Goal: Find contact information: Find contact information

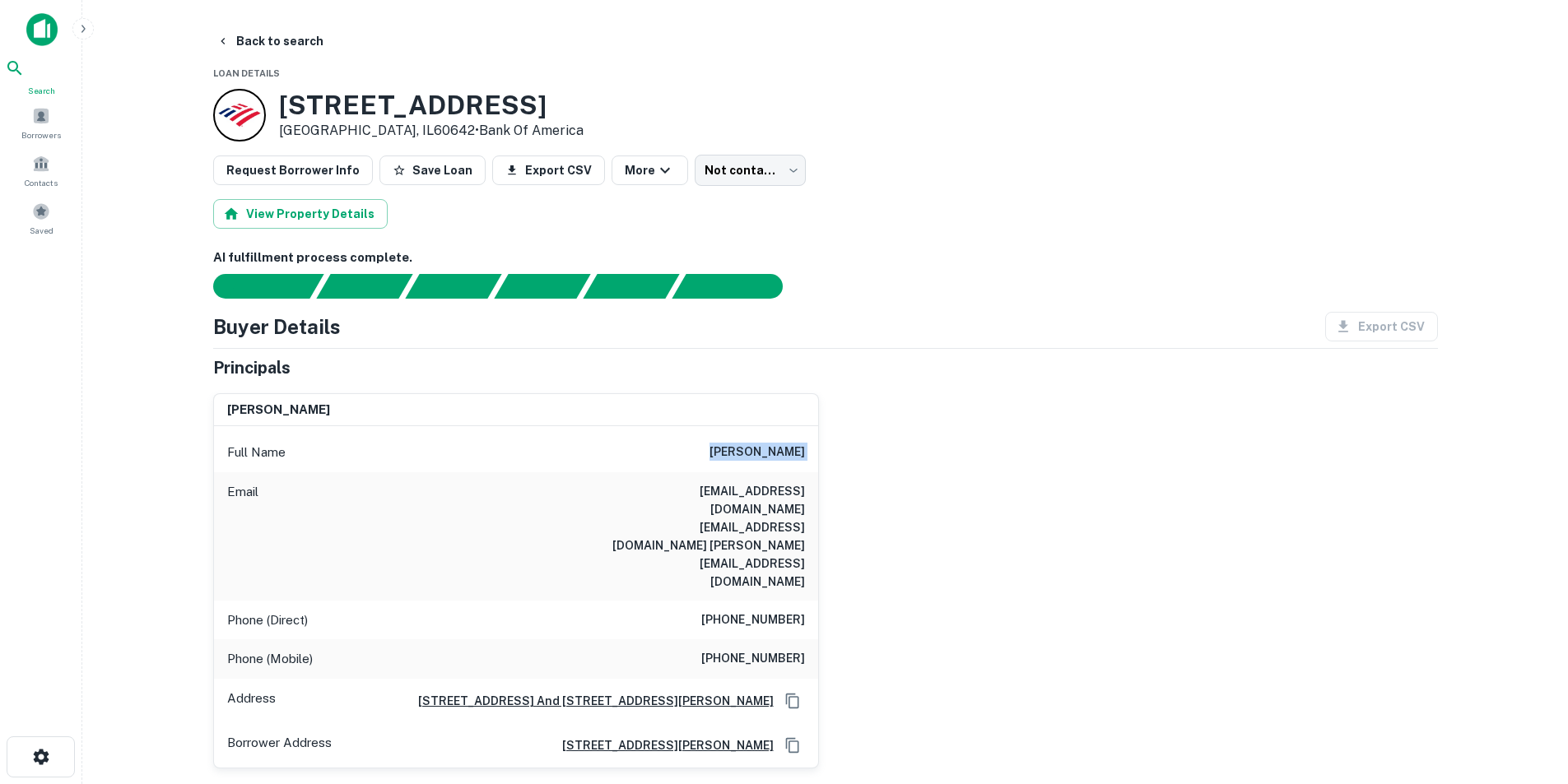
click at [45, 86] on div "Search" at bounding box center [40, 78] width 72 height 38
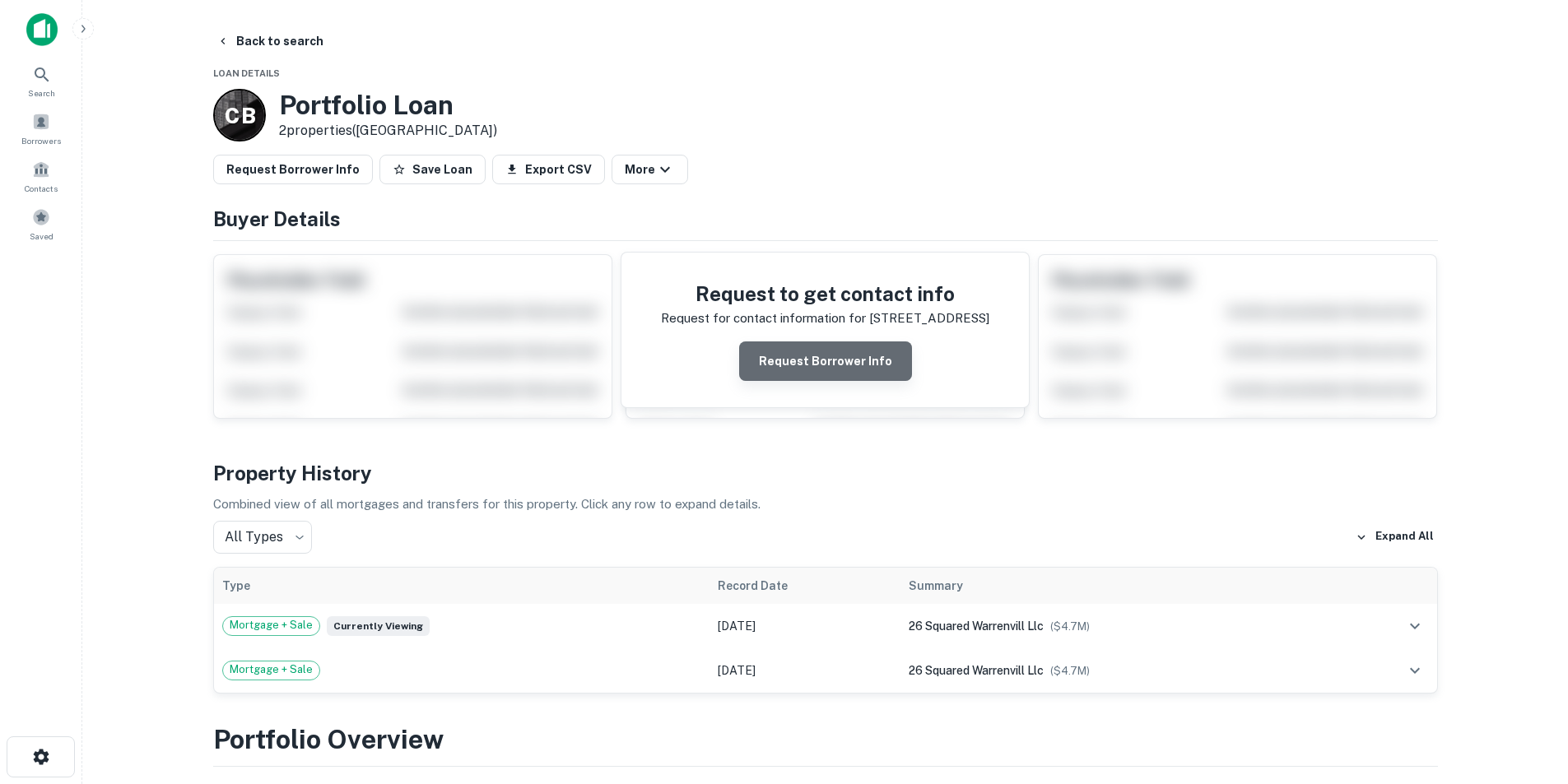
click at [840, 363] on button "Request Borrower Info" at bounding box center [825, 360] width 173 height 39
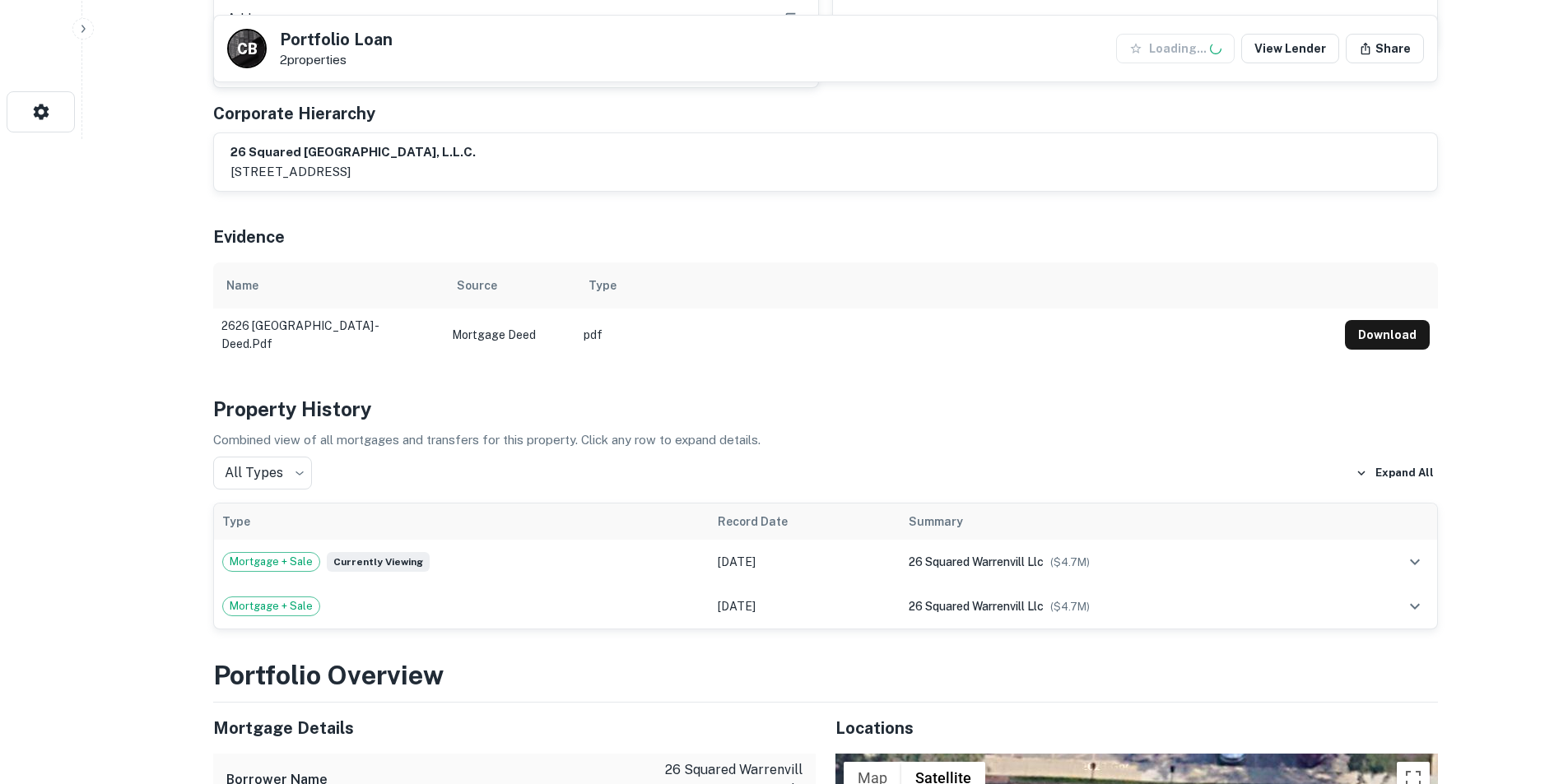
scroll to position [658, 0]
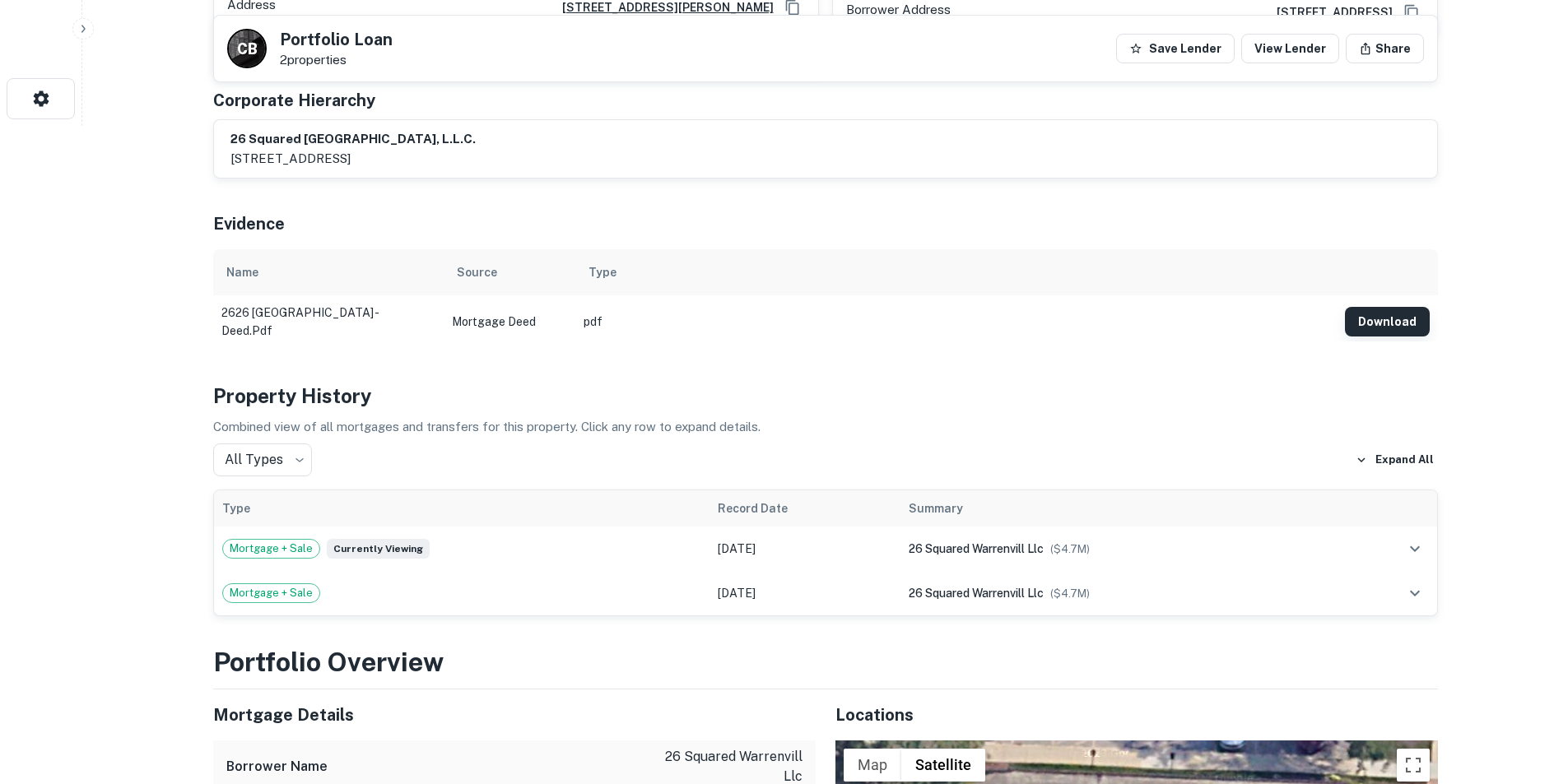
click at [1388, 306] on button "Download" at bounding box center [1387, 321] width 85 height 29
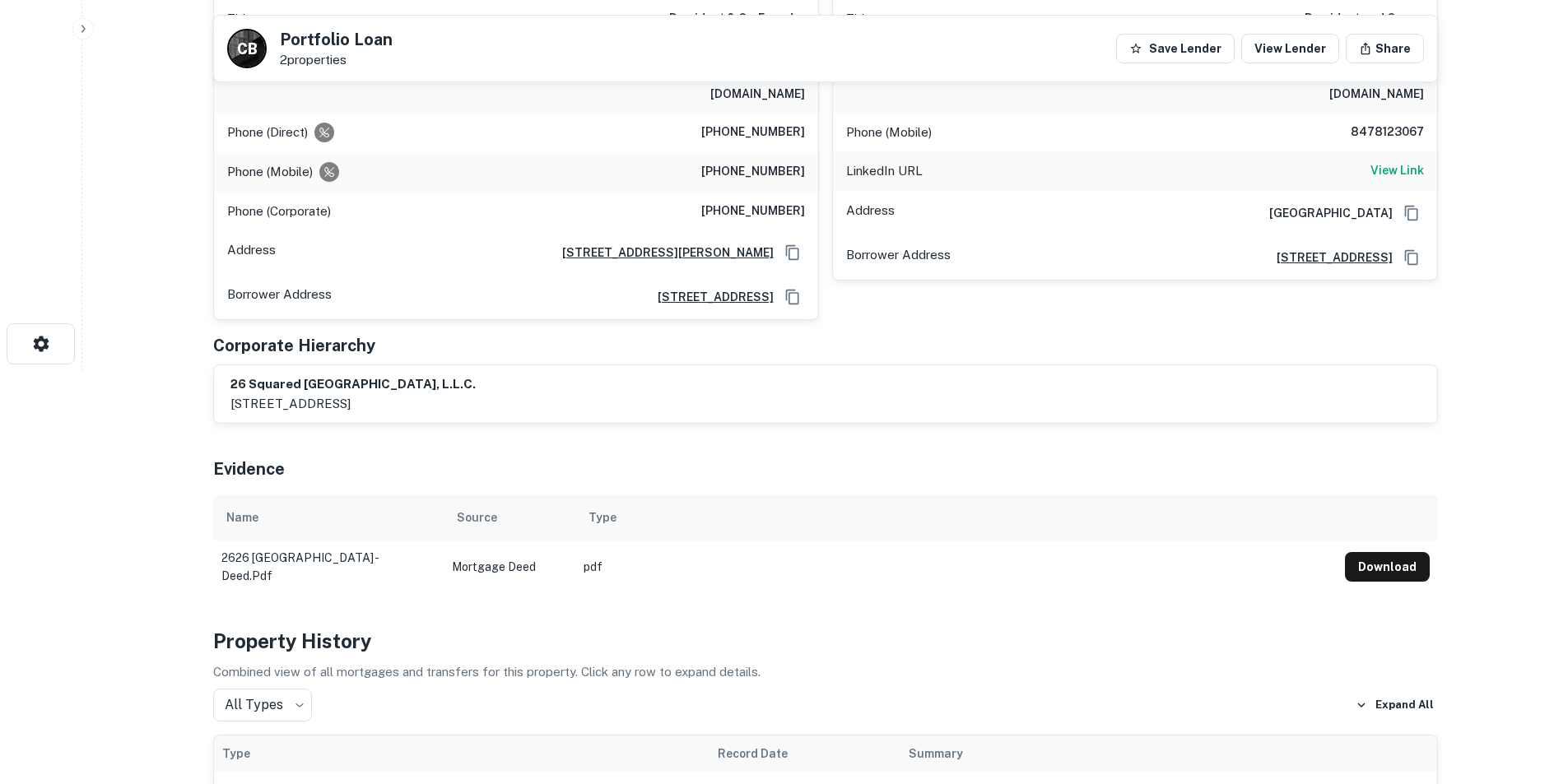
scroll to position [0, 0]
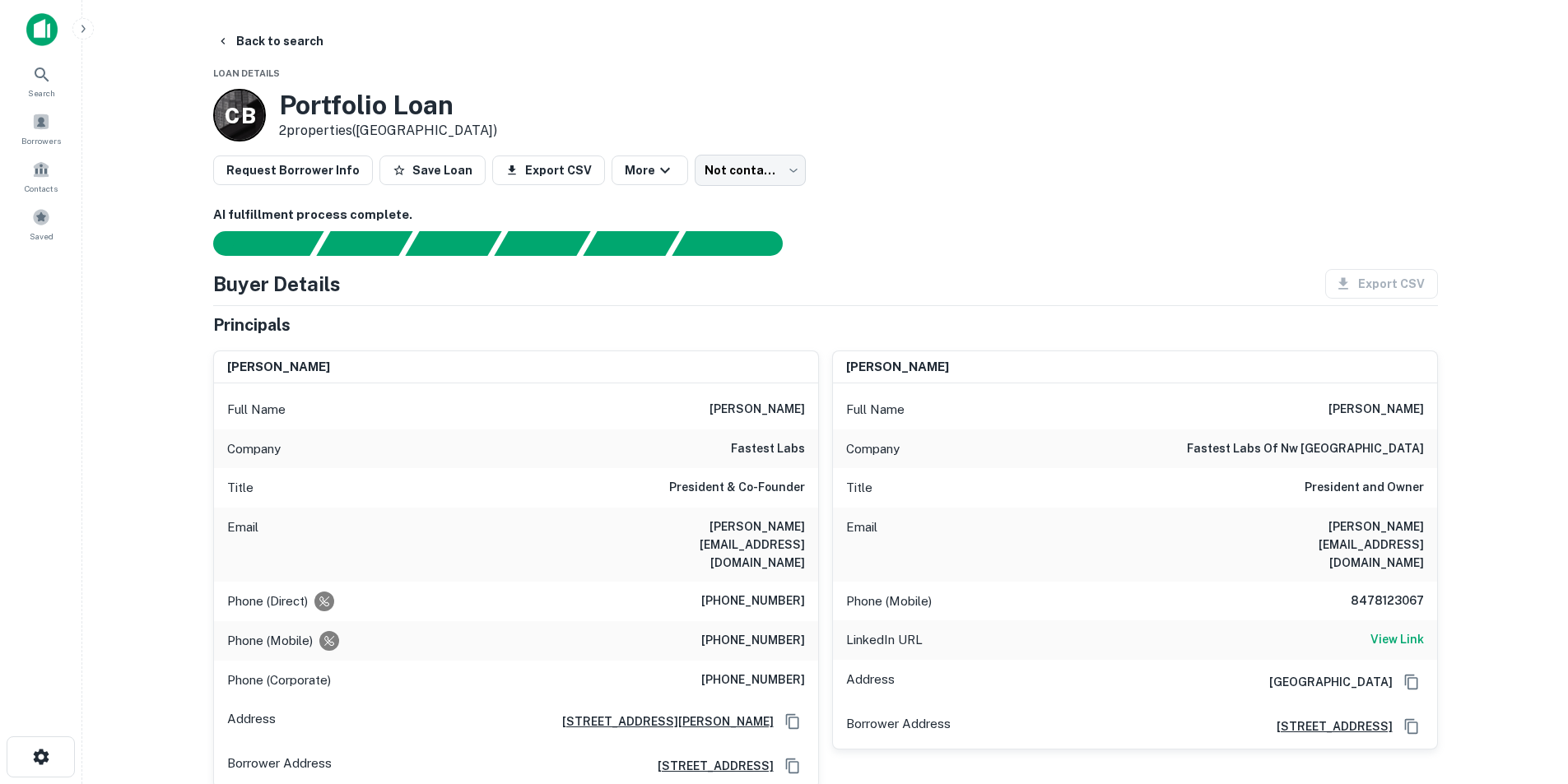
click at [756, 420] on div "Full Name zeeshan tejani" at bounding box center [516, 409] width 604 height 39
click at [755, 418] on h6 "zeeshan tejani" at bounding box center [757, 410] width 95 height 20
click at [755, 417] on h6 "zeeshan tejani" at bounding box center [757, 410] width 95 height 20
click at [753, 412] on h6 "zeeshan tejani" at bounding box center [757, 410] width 95 height 20
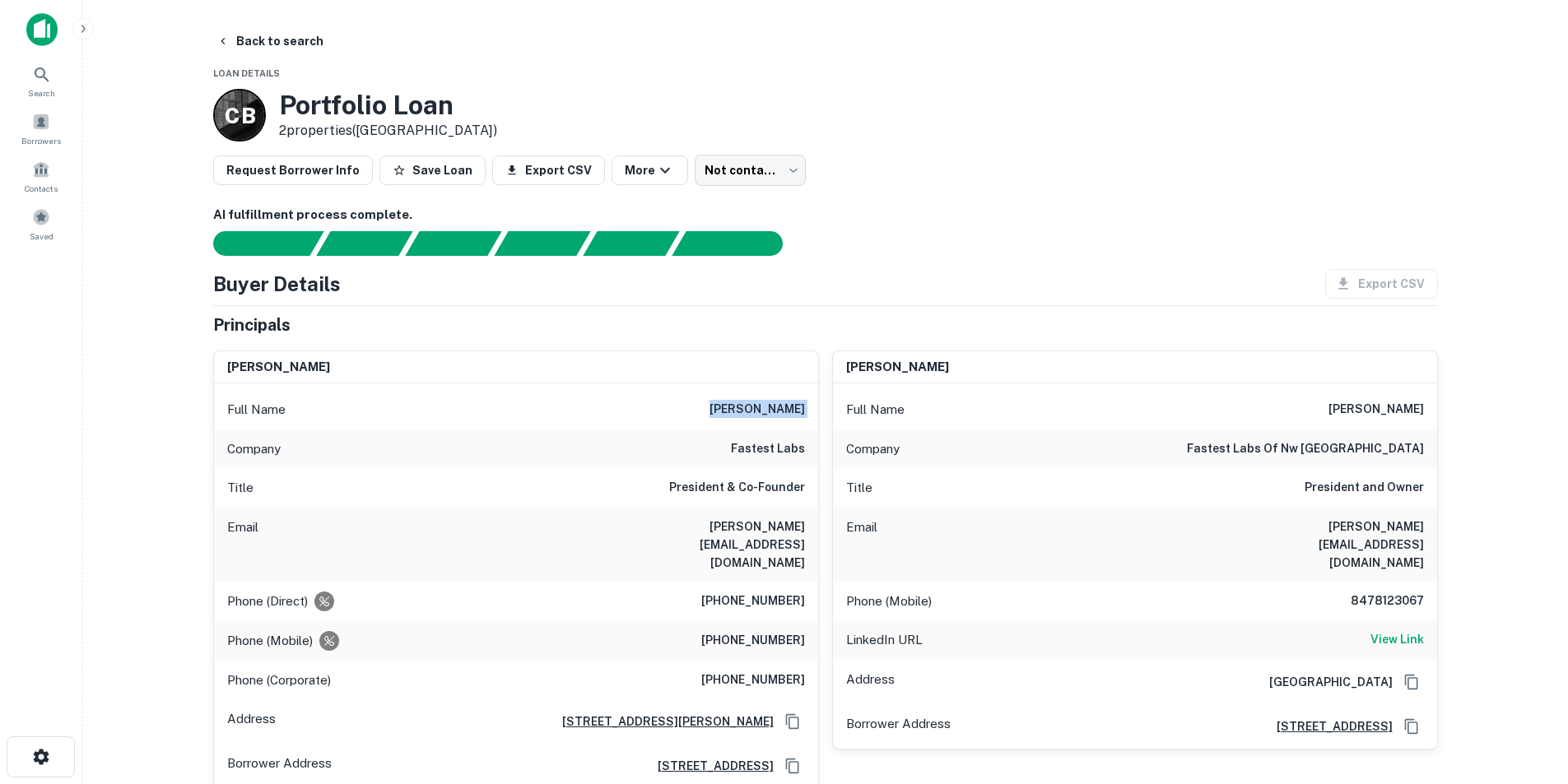
click at [753, 412] on h6 "zeeshan tejani" at bounding box center [757, 410] width 95 height 20
click at [756, 447] on h6 "fastest labs" at bounding box center [767, 449] width 74 height 20
copy h6 "fastest labs"
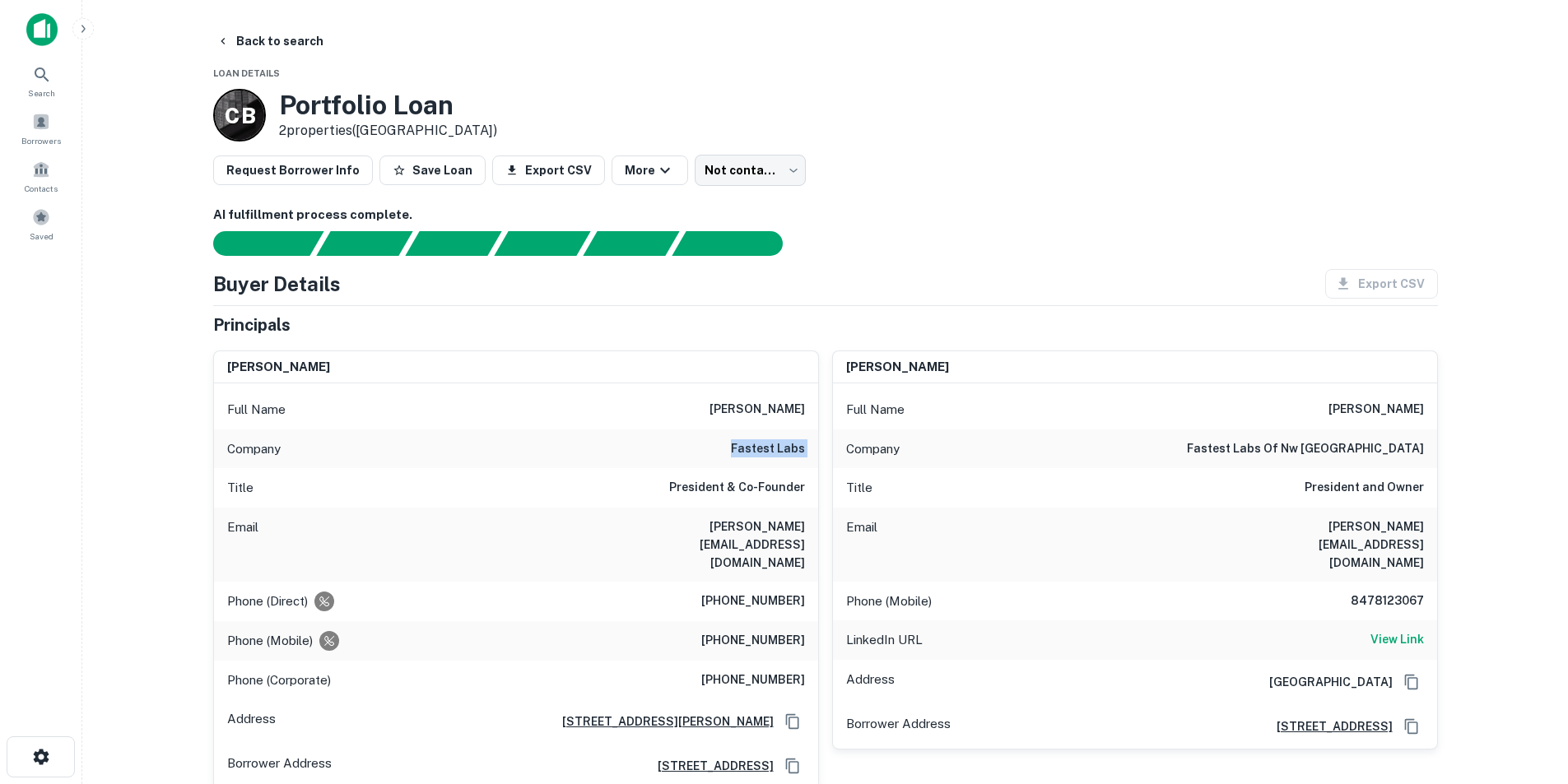
click at [714, 530] on h6 "zeeshan.t@fastestlabs.com" at bounding box center [707, 544] width 198 height 54
copy h6 "zeeshan.t@fastestlabs.com"
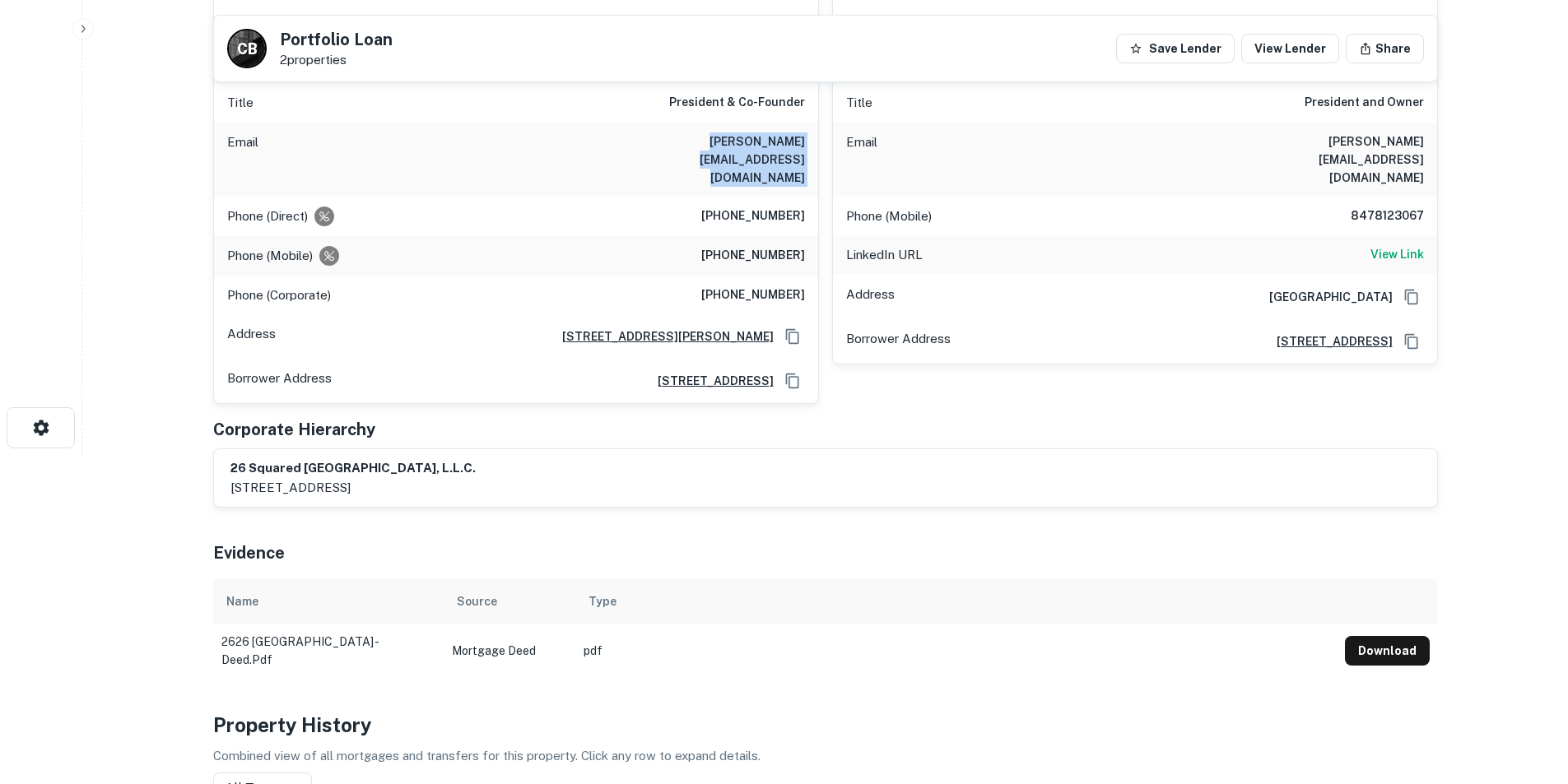
scroll to position [82, 0]
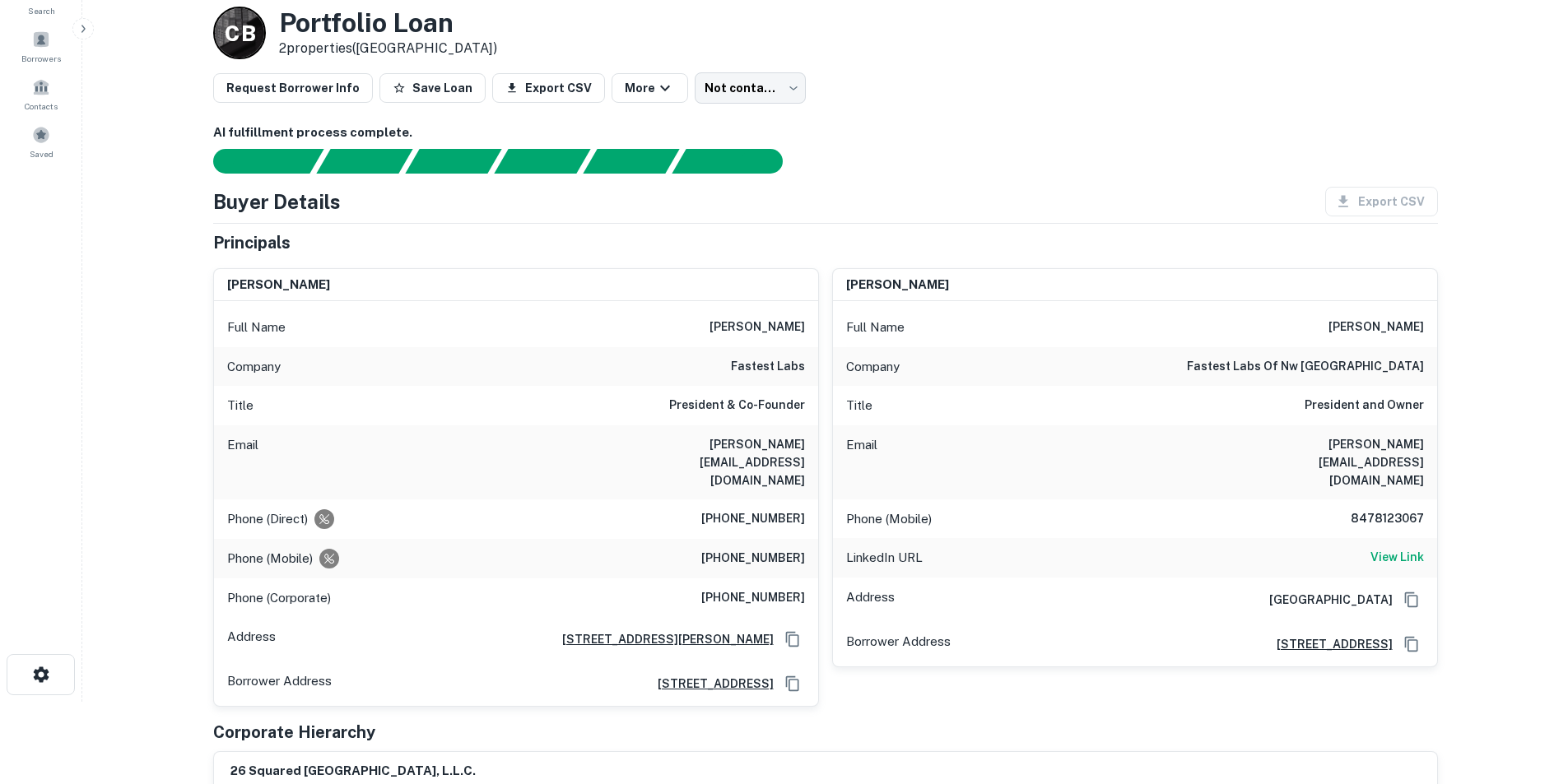
click at [747, 510] on h6 "(847) 378-8447" at bounding box center [752, 520] width 103 height 20
copy h6 "(847) 378-8447"
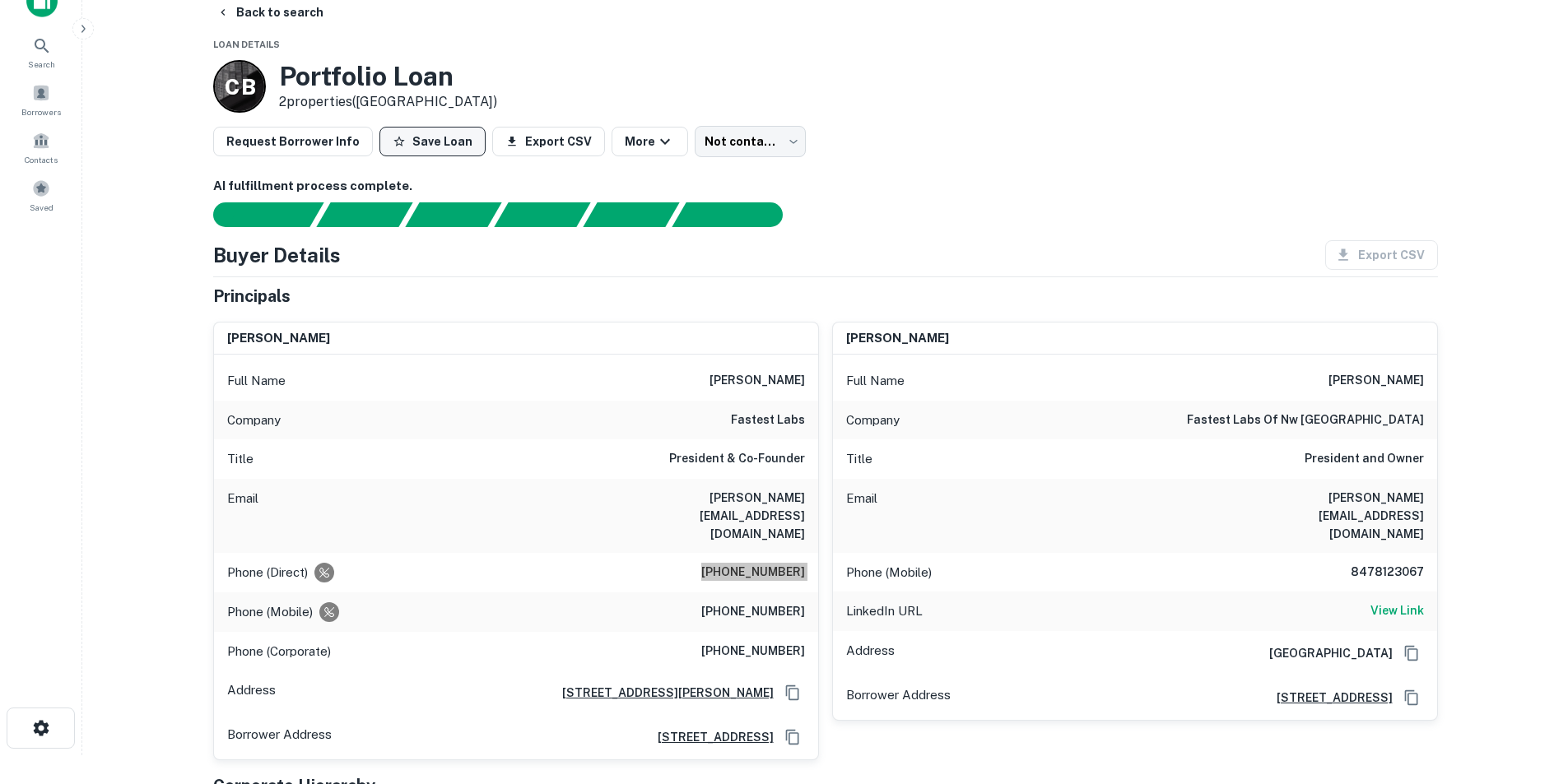
scroll to position [0, 0]
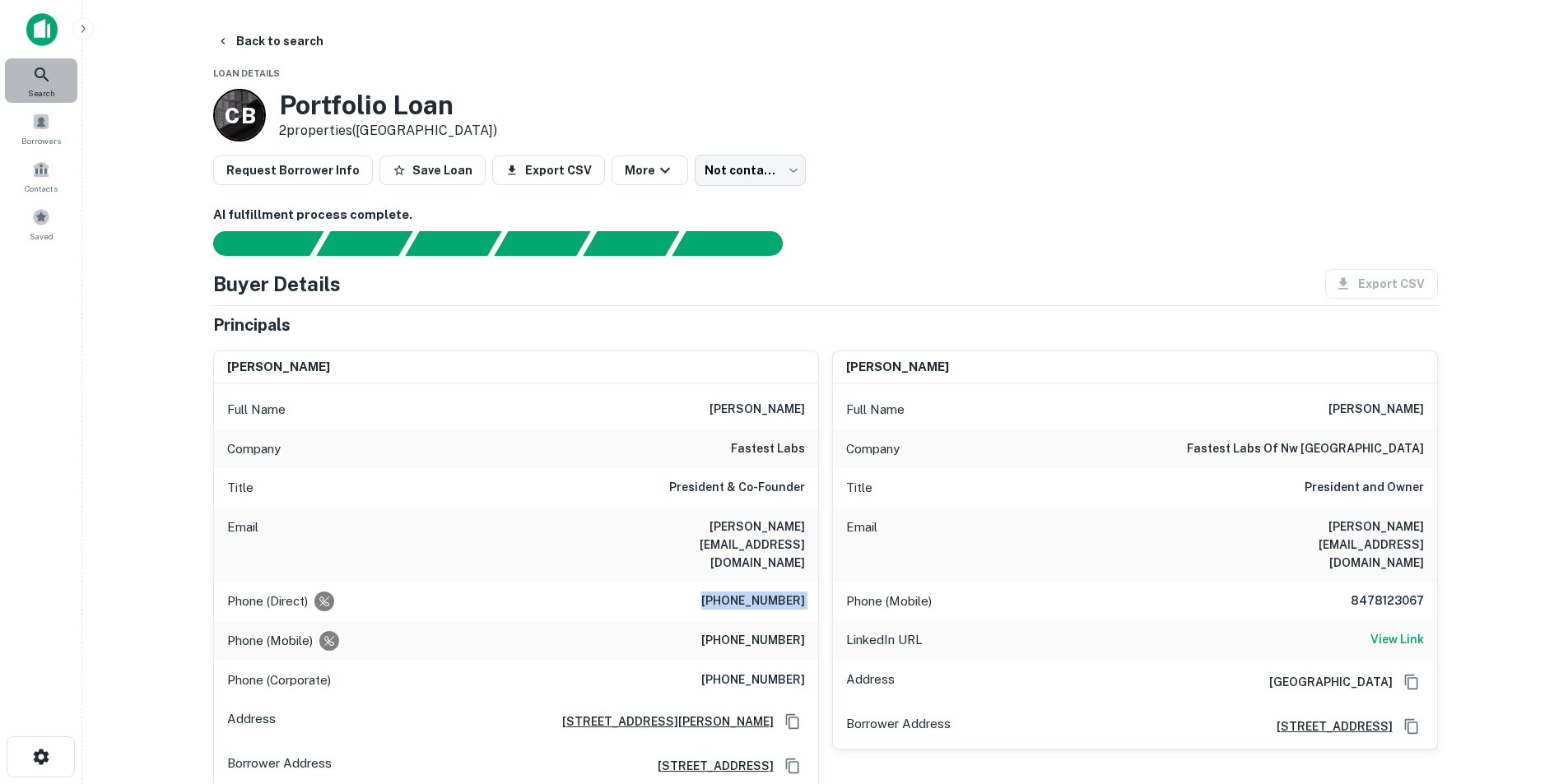
drag, startPoint x: 42, startPoint y: 80, endPoint x: 383, endPoint y: 3, distance: 349.6
click at [42, 80] on icon at bounding box center [42, 75] width 20 height 20
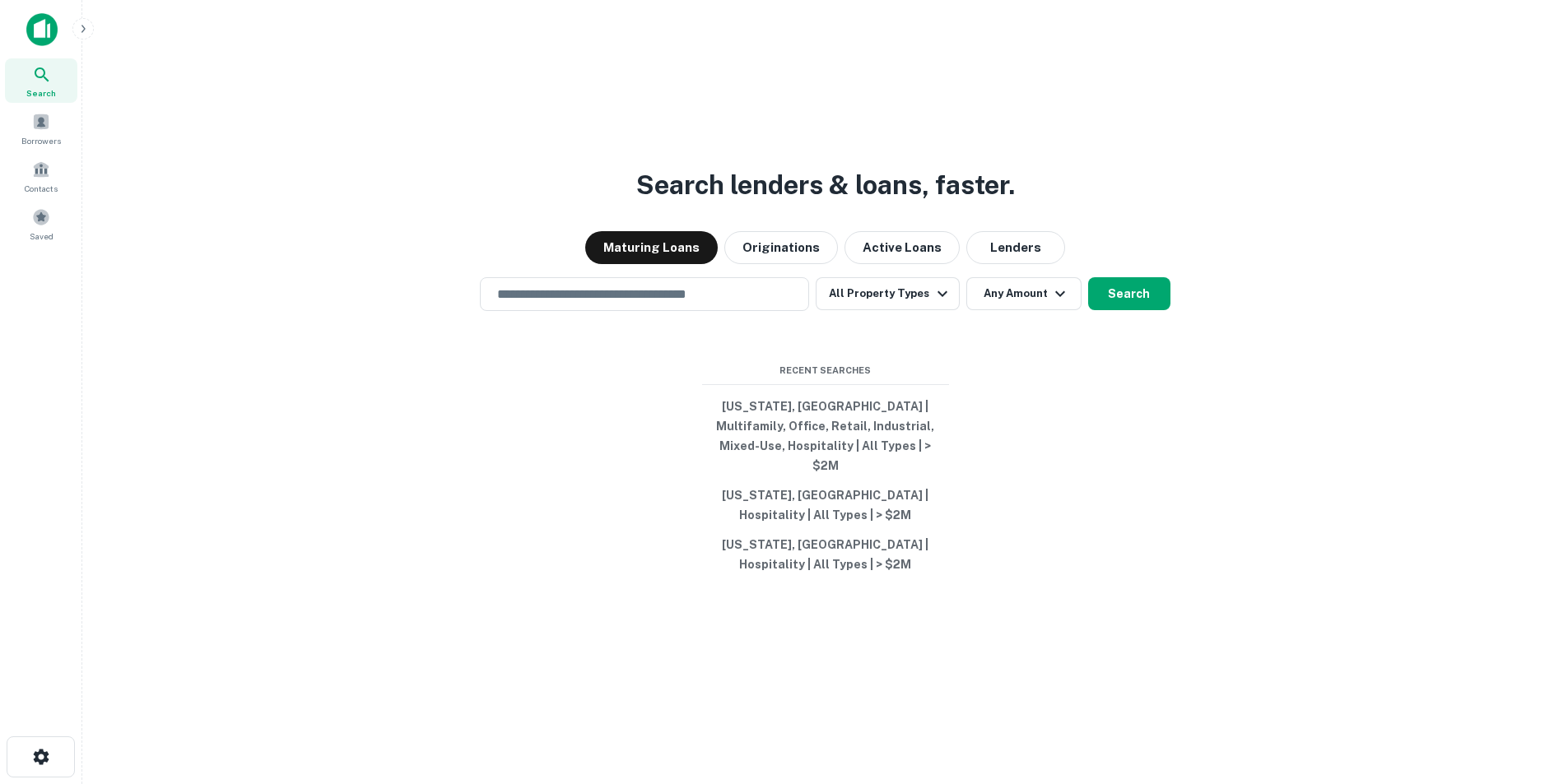
click at [681, 286] on div "Search lenders & loans, faster. Maturing Loans Originations Active Loans Lender…" at bounding box center [825, 431] width 1459 height 784
click at [687, 304] on input "text" at bounding box center [643, 294] width 314 height 19
paste input "**********"
type input "**********"
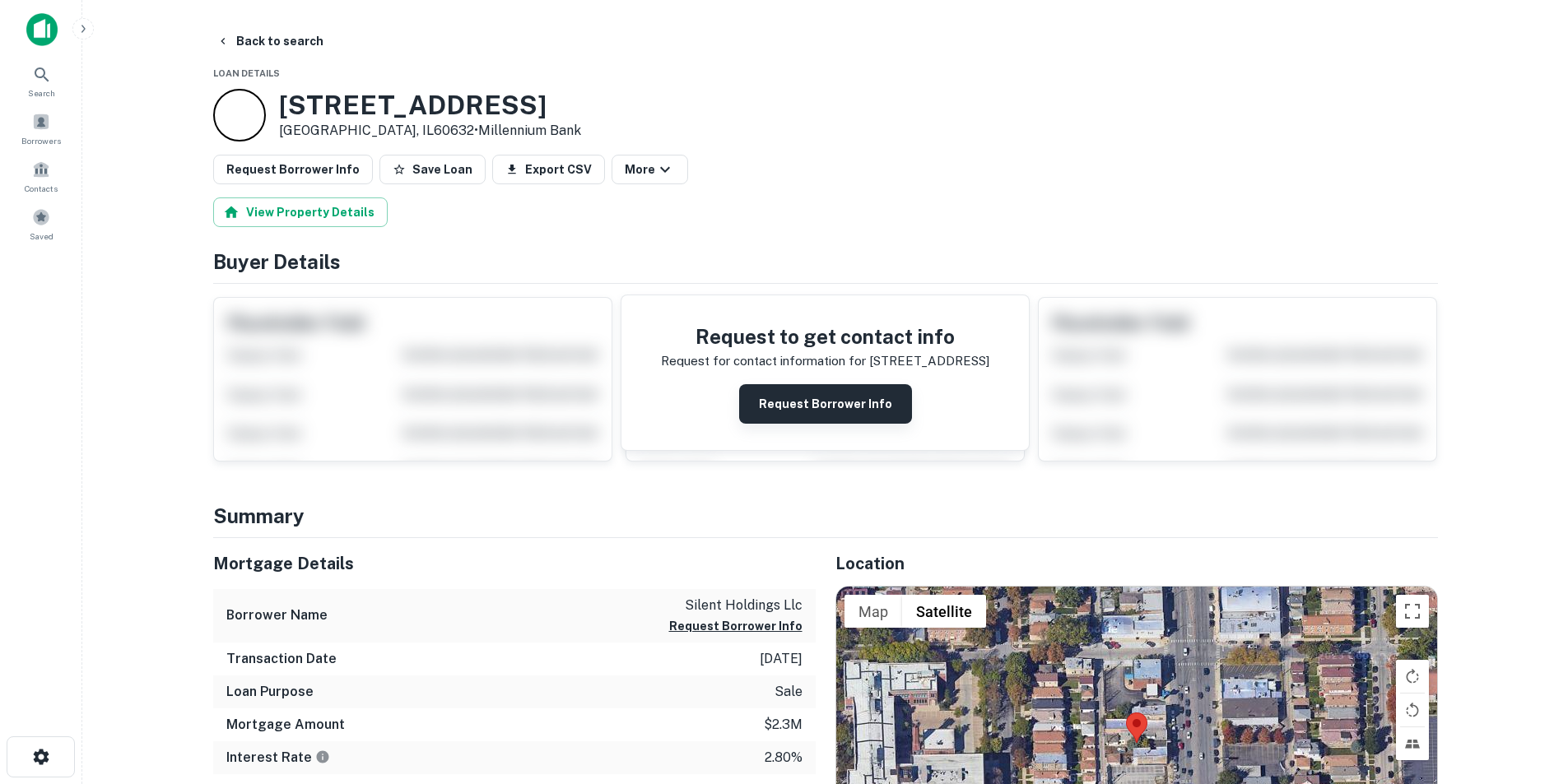
click at [800, 394] on button "Request Borrower Info" at bounding box center [825, 403] width 173 height 39
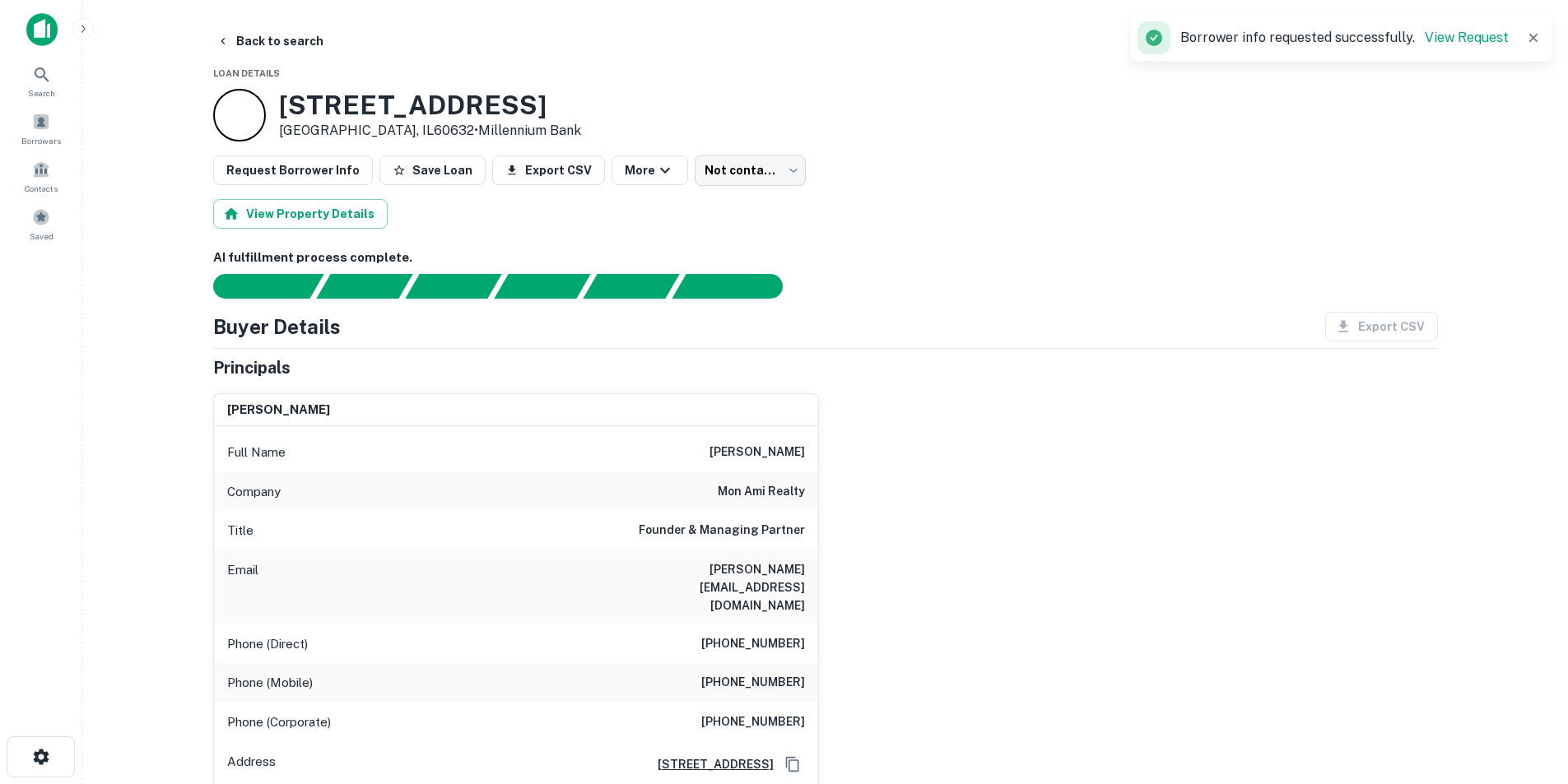
click at [774, 449] on h6 "anand sheth" at bounding box center [757, 453] width 95 height 20
copy h6 "anand sheth"
click at [747, 575] on h6 "anand@monamirealty.com" at bounding box center [707, 586] width 198 height 54
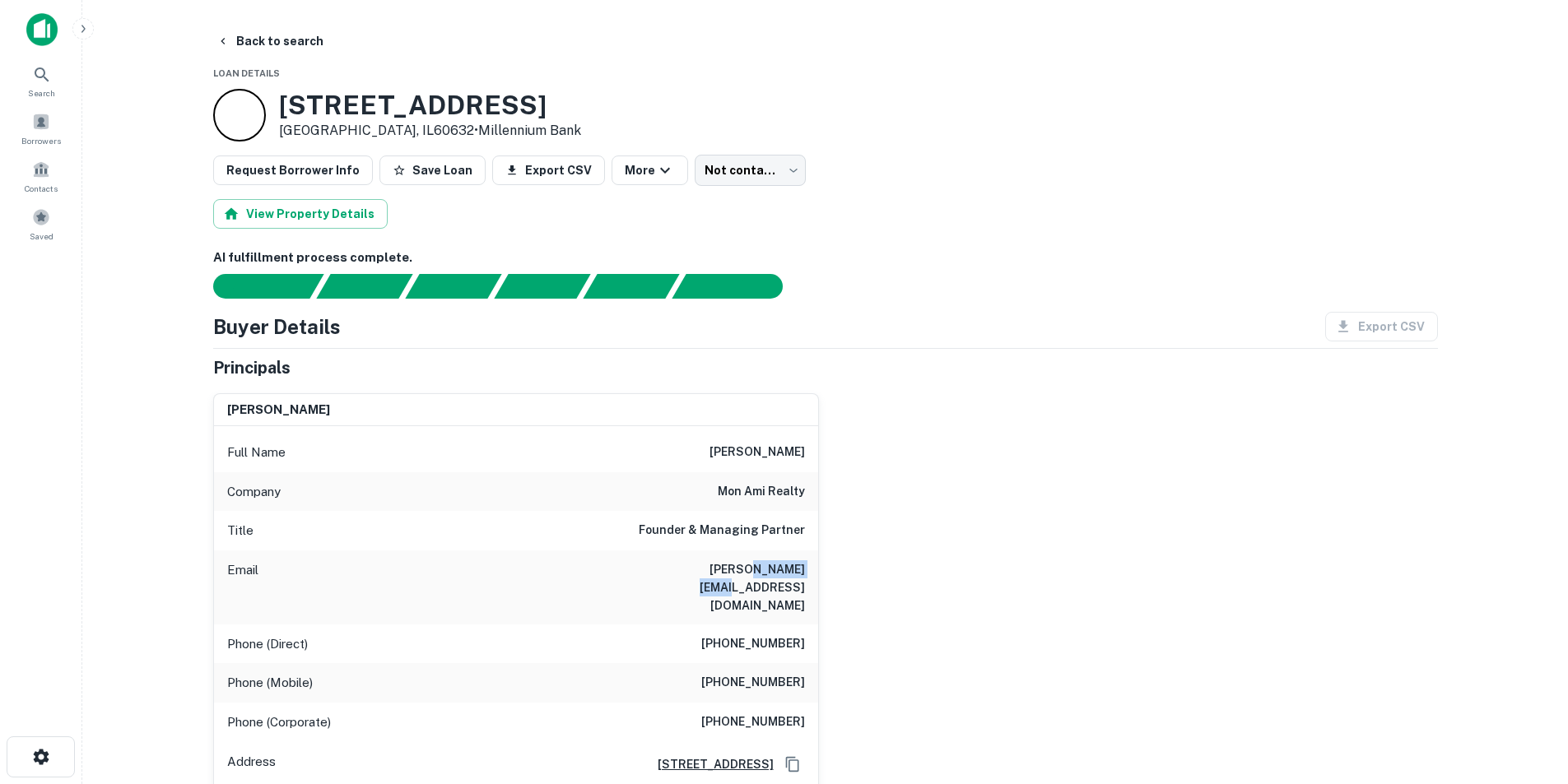
click at [747, 575] on h6 "anand@monamirealty.com" at bounding box center [707, 586] width 198 height 54
copy h6 "anand@monamirealty.com"
click at [762, 445] on h6 "anand sheth" at bounding box center [757, 453] width 95 height 20
click at [761, 447] on h6 "anand sheth" at bounding box center [757, 453] width 95 height 20
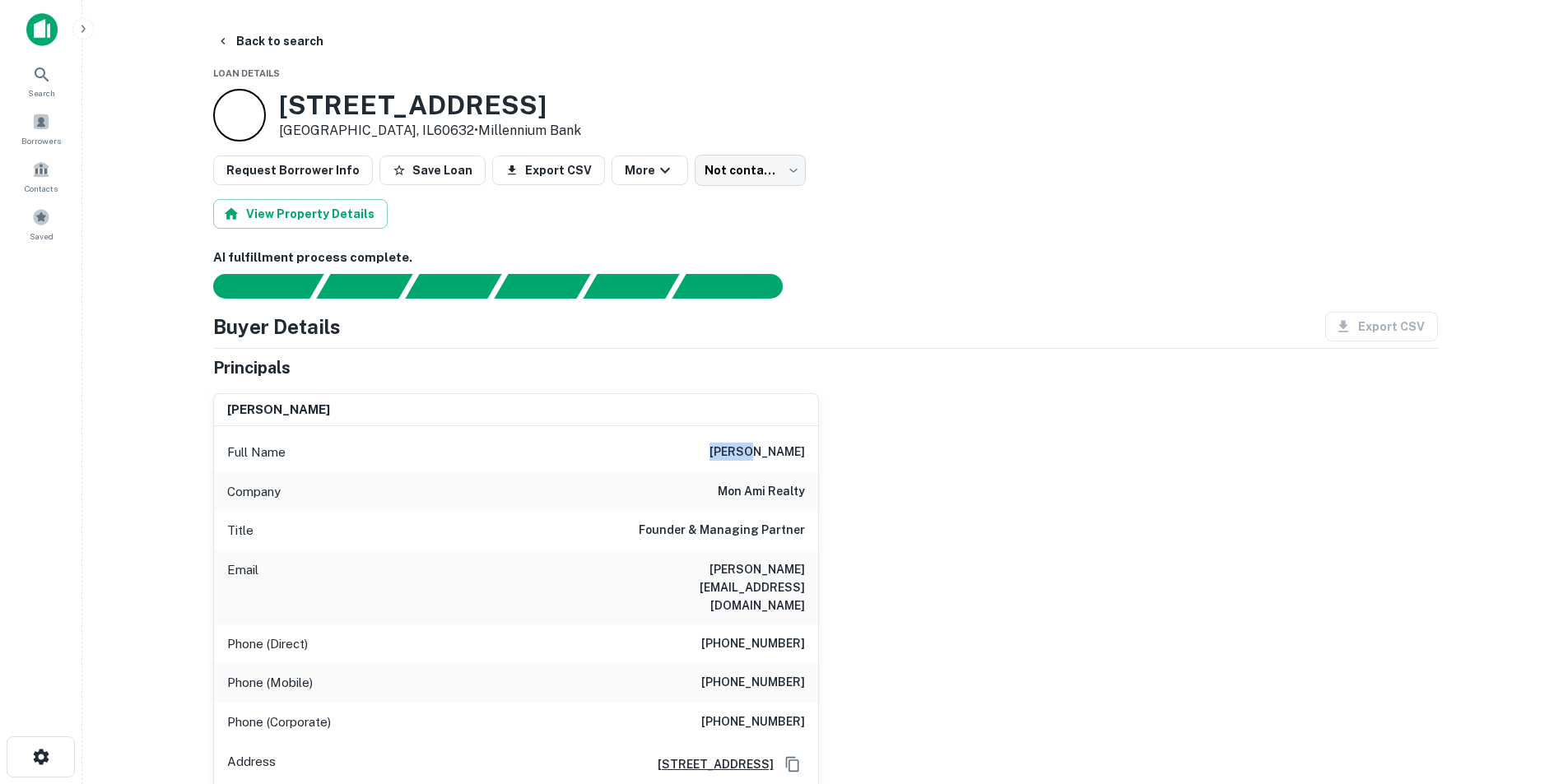
click at [761, 447] on h6 "anand sheth" at bounding box center [757, 453] width 95 height 20
copy h6 "anand sheth"
click at [786, 500] on h6 "mon ami realty" at bounding box center [761, 492] width 87 height 20
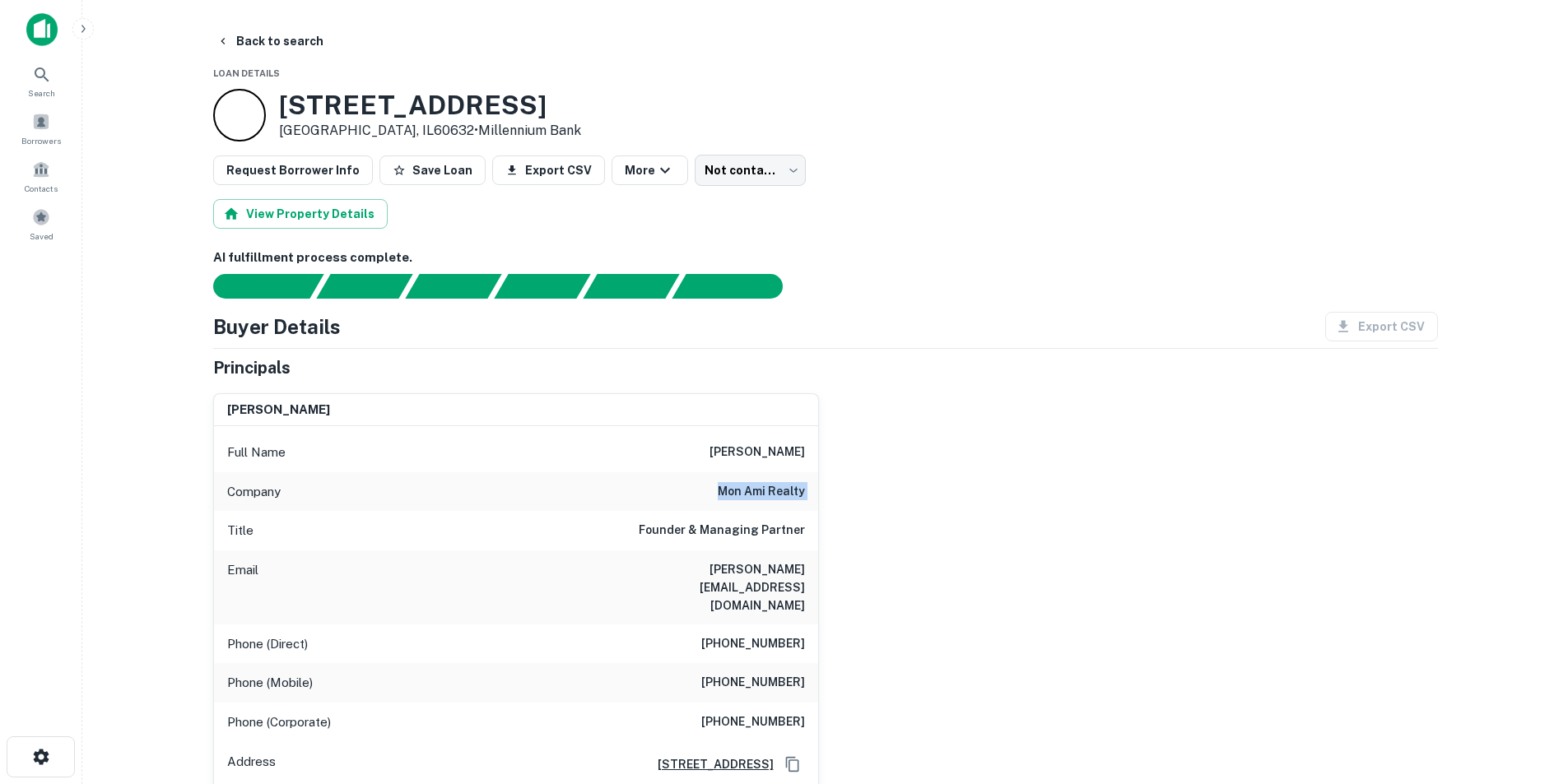
click at [786, 500] on h6 "mon ami realty" at bounding box center [761, 492] width 87 height 20
copy h6 "mon ami realty"
click at [29, 30] on img at bounding box center [42, 29] width 31 height 33
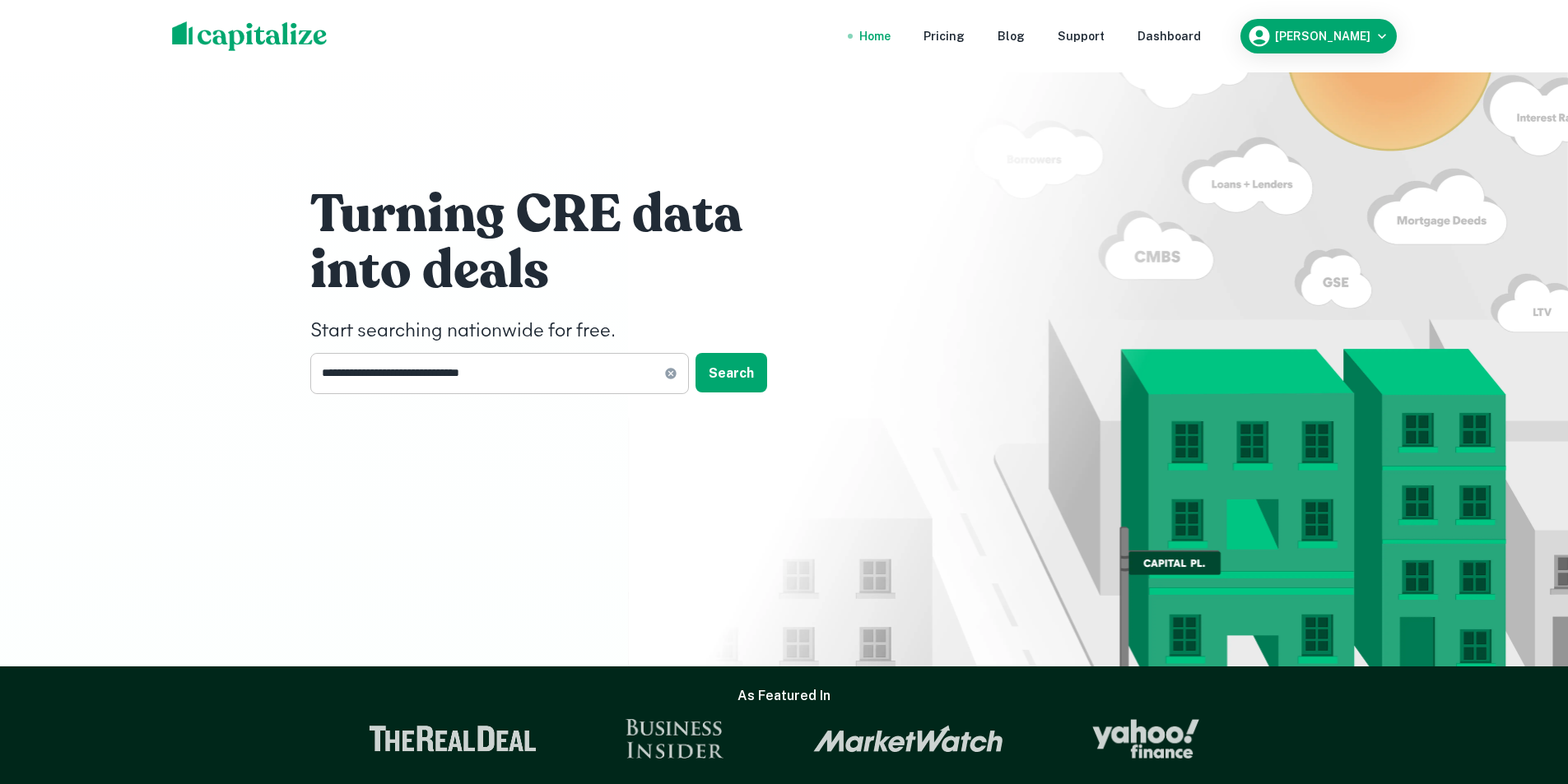
click at [665, 373] on icon at bounding box center [671, 373] width 11 height 11
click at [455, 360] on input "text" at bounding box center [493, 373] width 367 height 40
paste input "**********"
type input "**********"
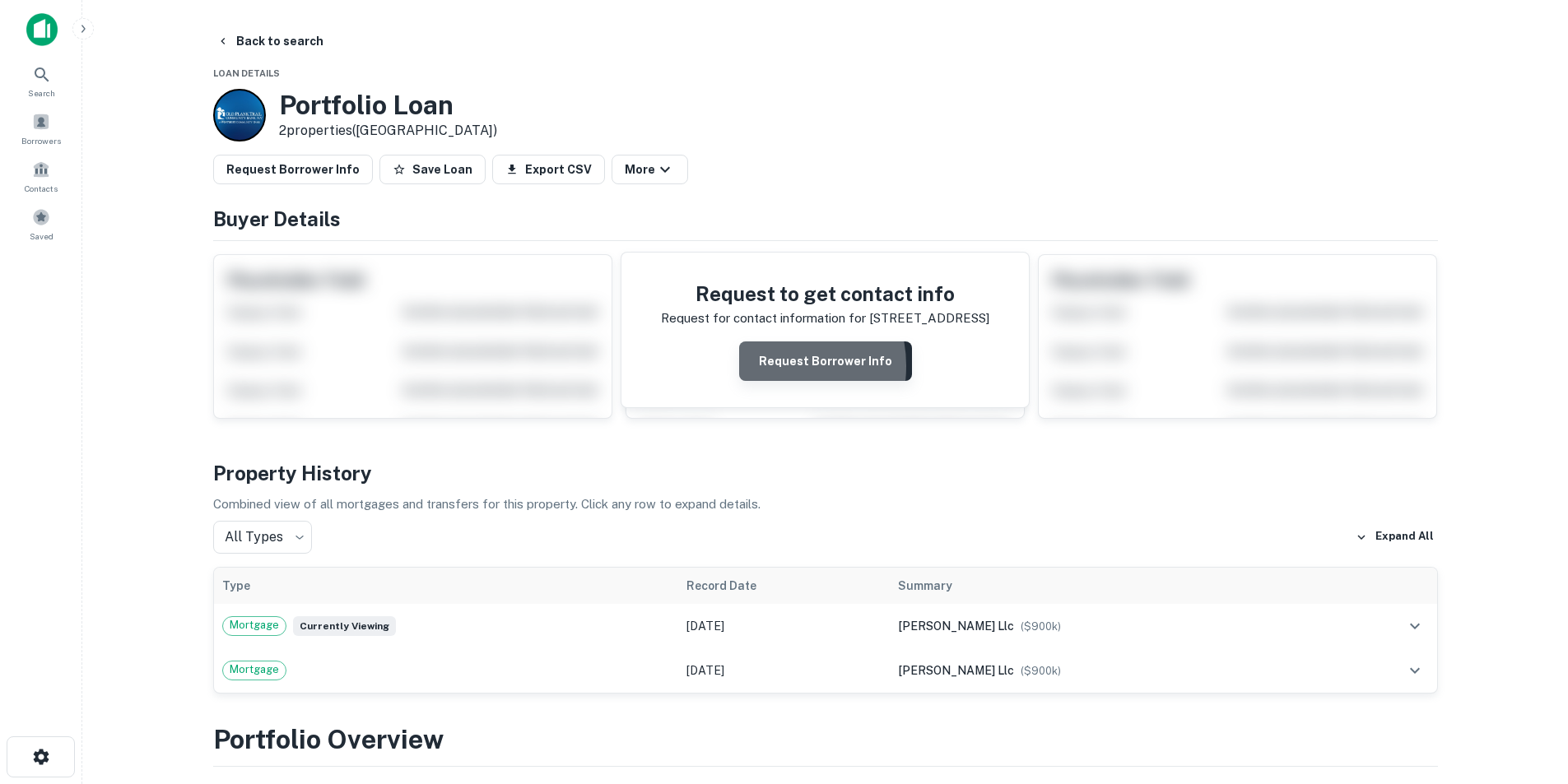
click at [772, 366] on button "Request Borrower Info" at bounding box center [825, 360] width 173 height 39
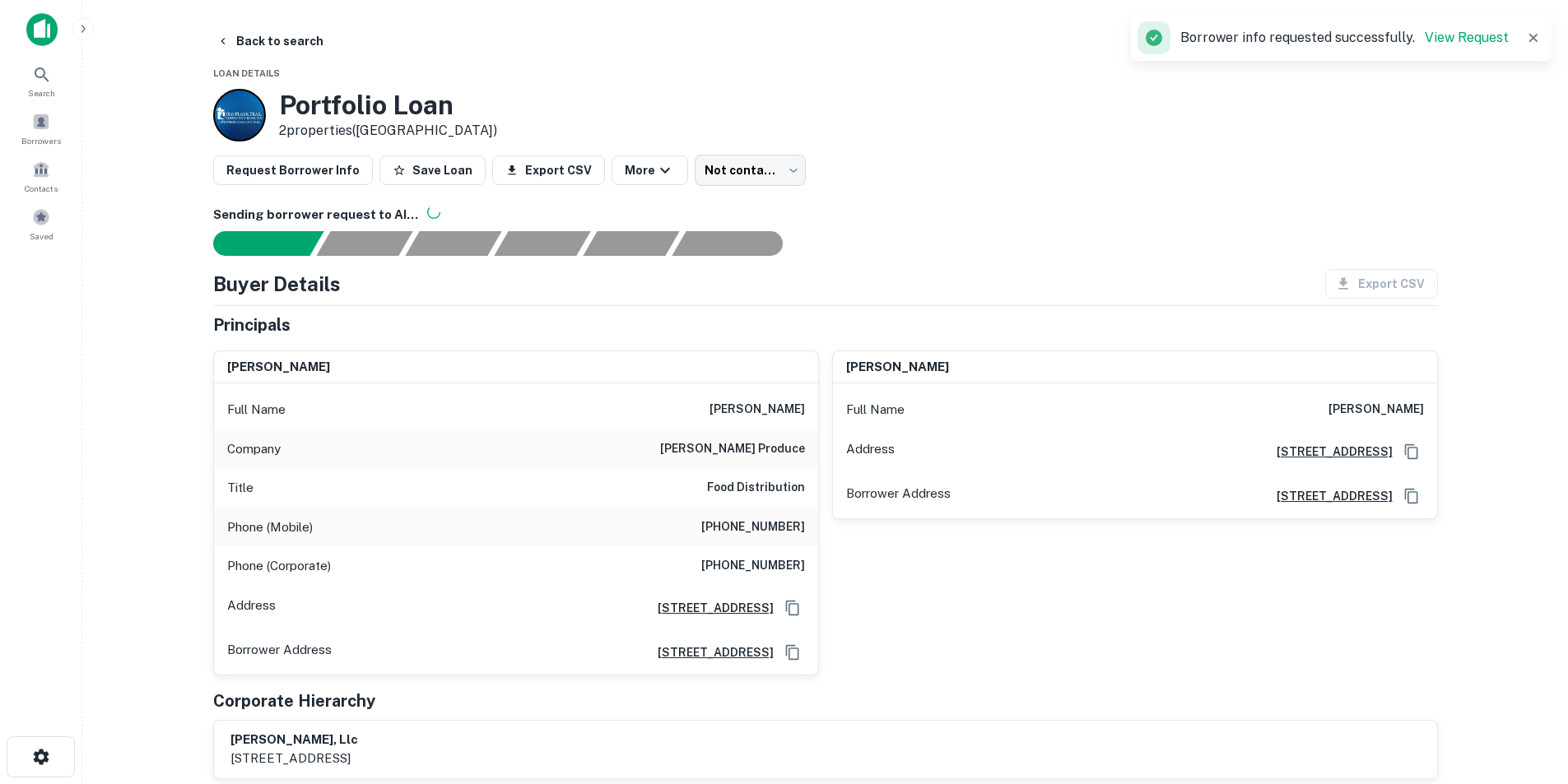
click at [733, 406] on h6 "martin maciel" at bounding box center [757, 410] width 95 height 20
copy h6 "martin maciel"
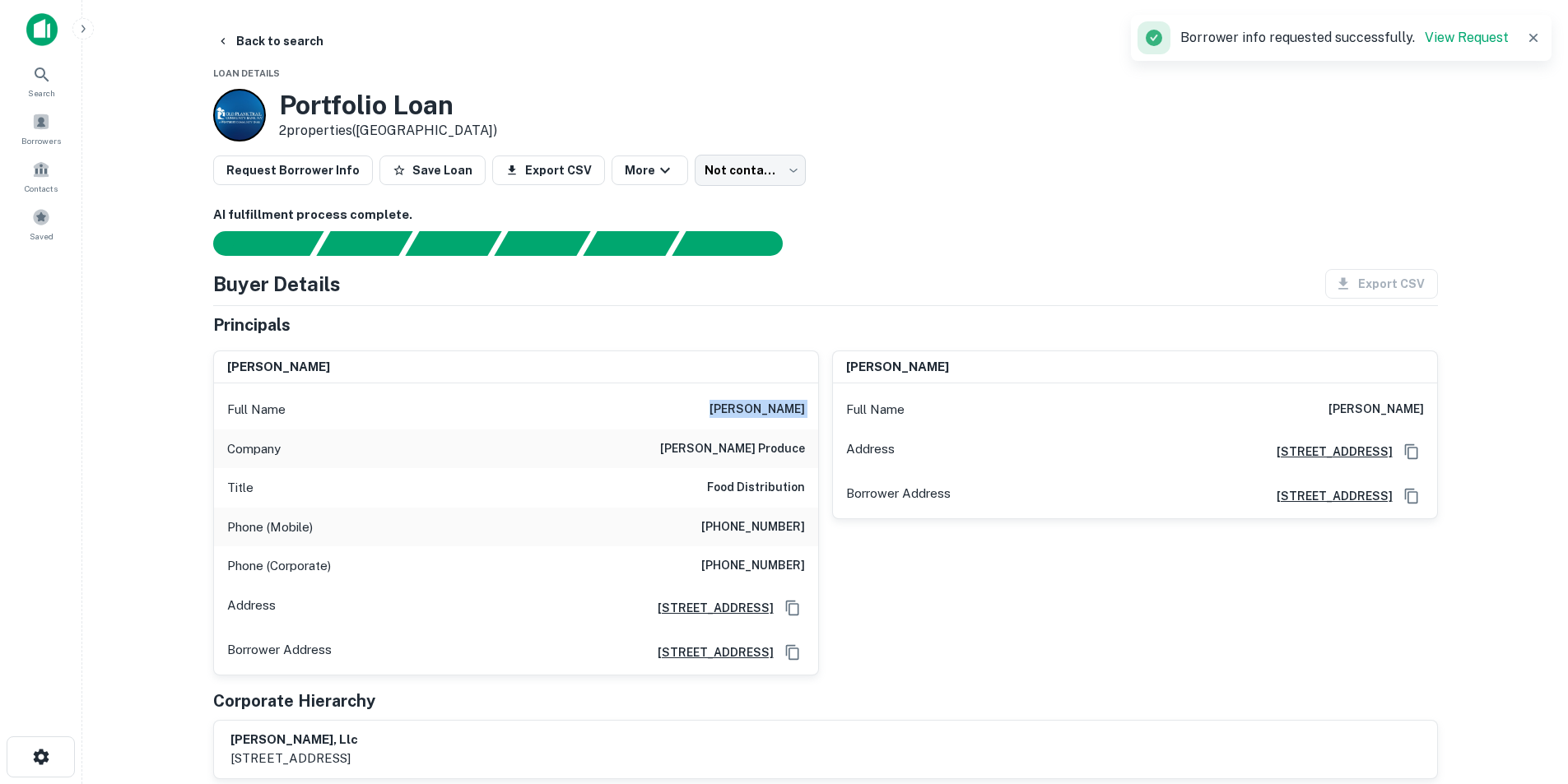
copy h6 "martin maciel"
click at [780, 523] on h6 "(773) 522-4880" at bounding box center [752, 528] width 103 height 20
copy h6 "(773) 522-4880"
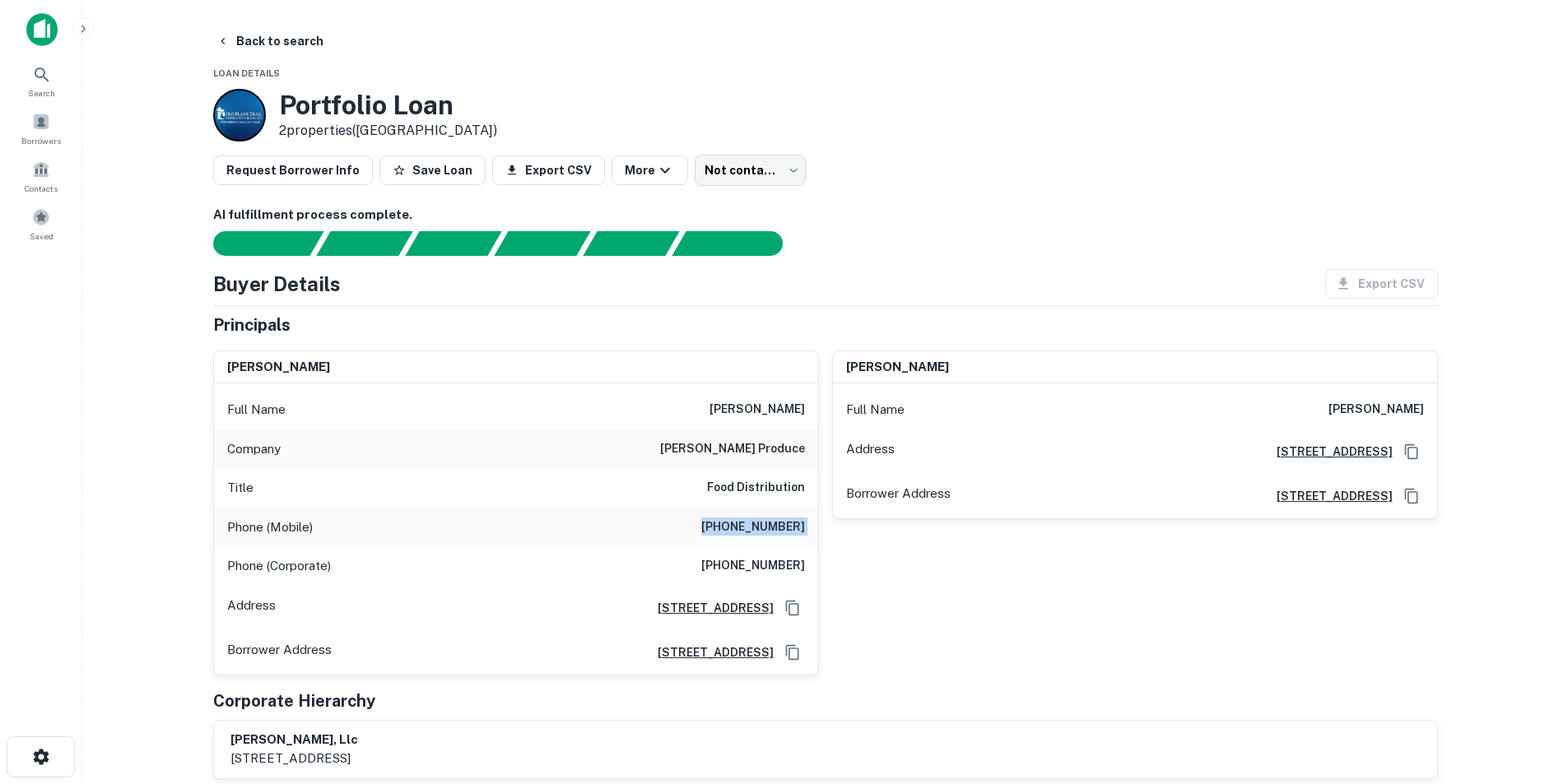
click at [35, 33] on img at bounding box center [42, 29] width 31 height 33
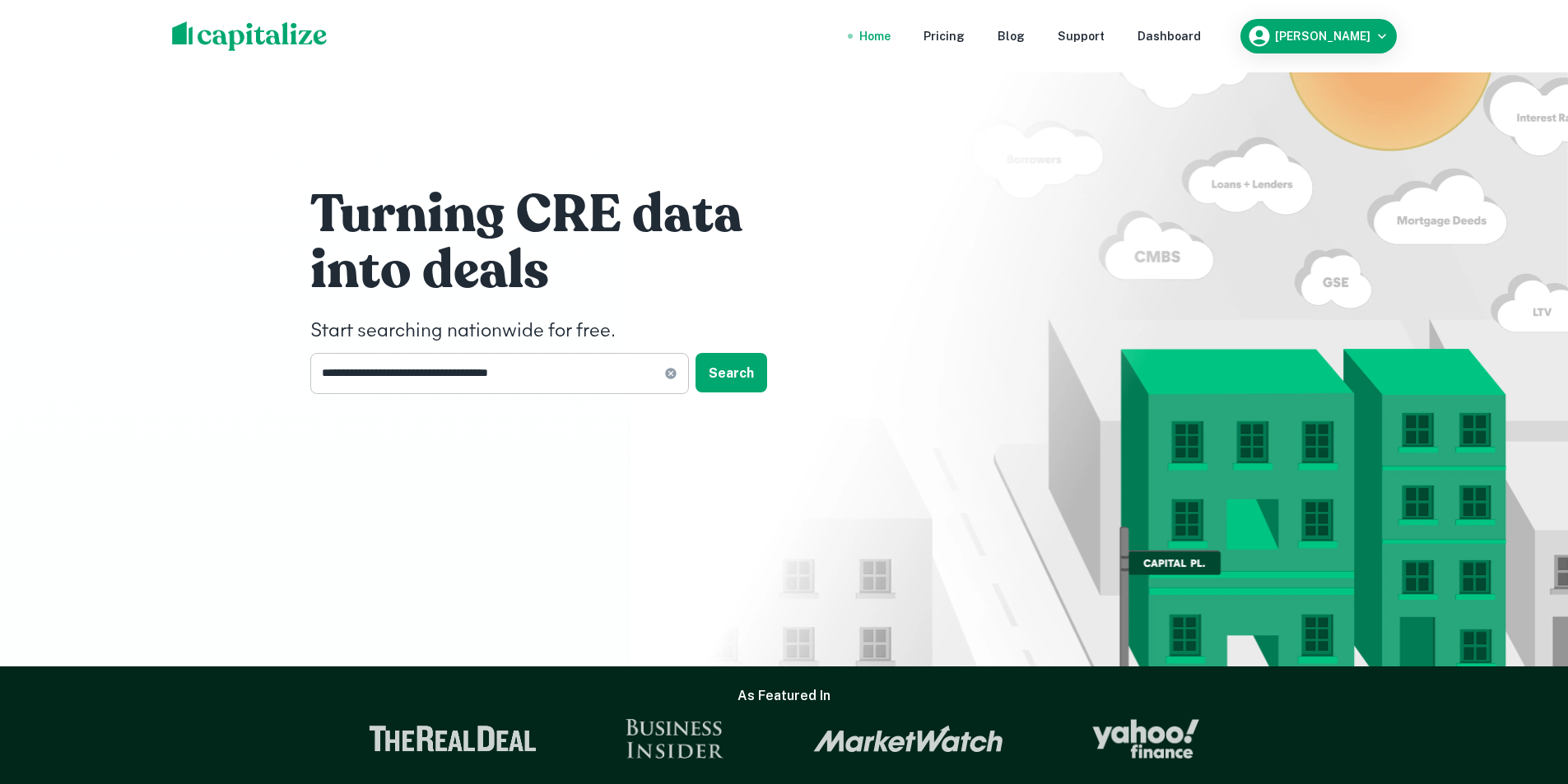
click at [666, 372] on icon at bounding box center [671, 373] width 11 height 11
click at [546, 368] on input "text" at bounding box center [493, 373] width 367 height 40
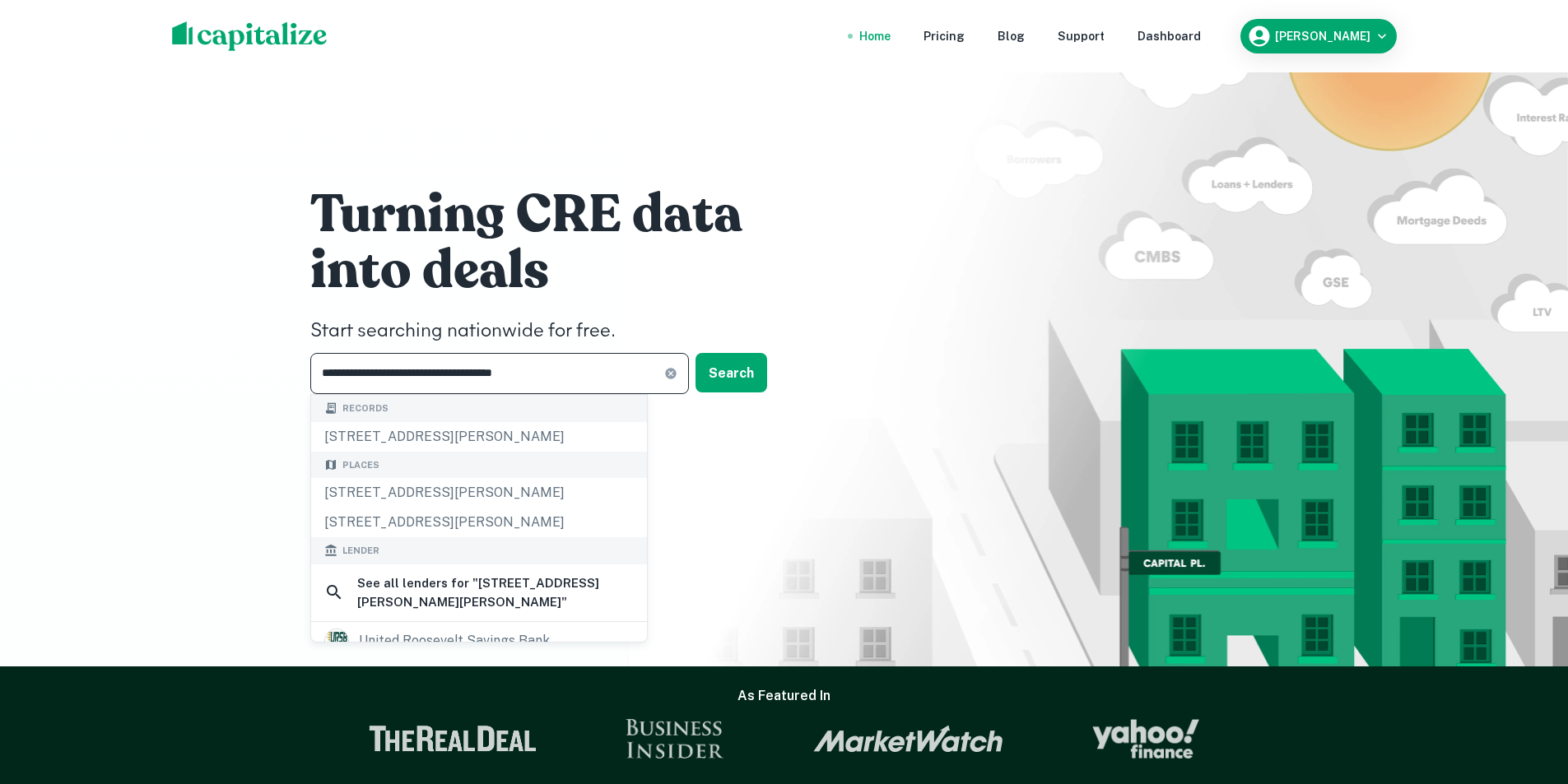
click at [436, 376] on input "**********" at bounding box center [487, 373] width 354 height 40
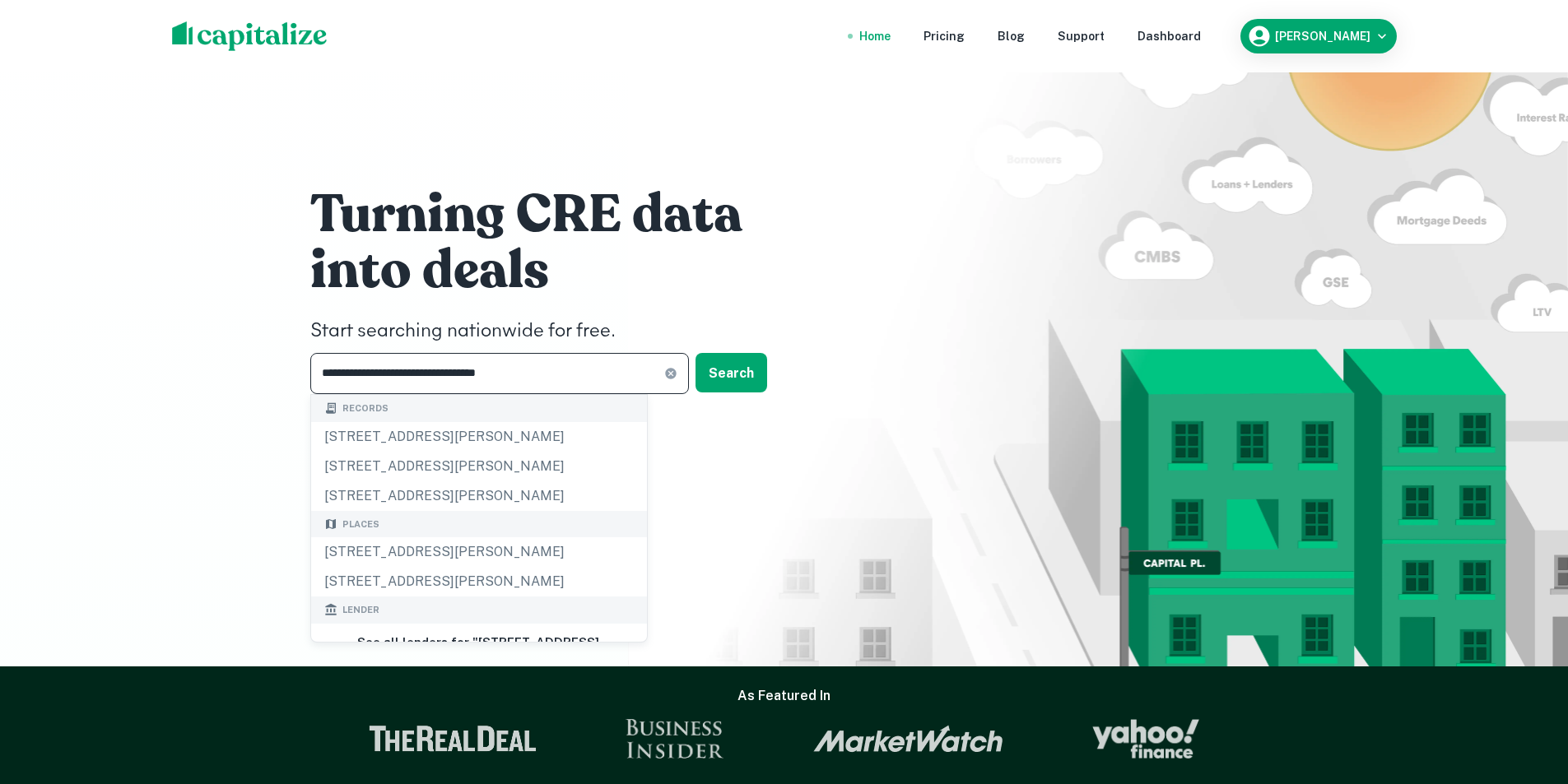
type input "**********"
click at [672, 375] on icon at bounding box center [671, 373] width 13 height 13
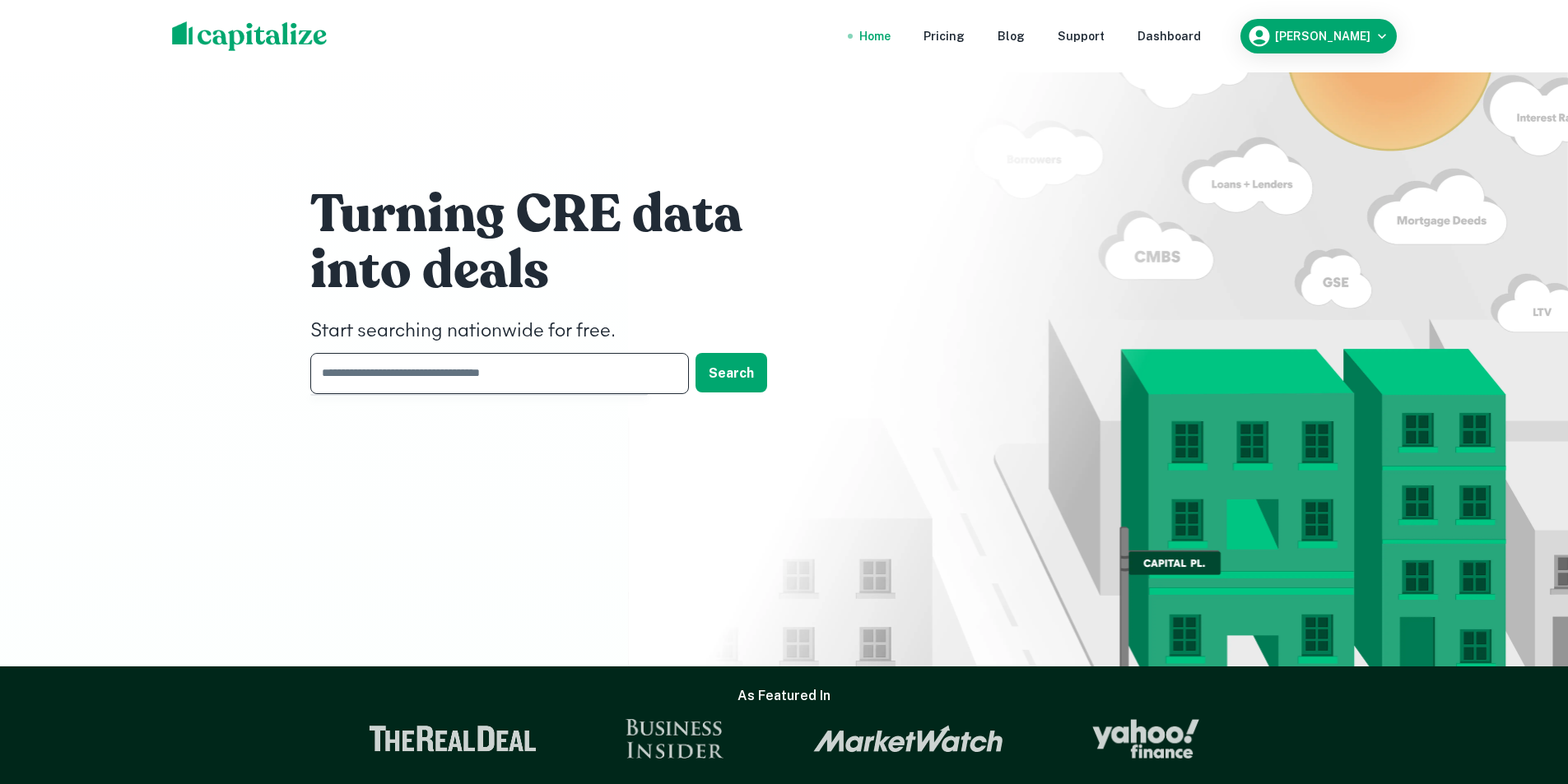
click at [441, 380] on input "text" at bounding box center [493, 373] width 367 height 40
paste input "**********"
type input "**********"
